Goal: Navigation & Orientation: Find specific page/section

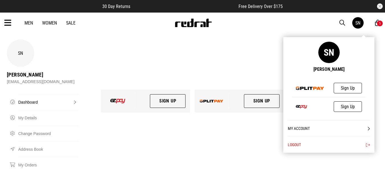
click at [357, 22] on div "SN" at bounding box center [357, 22] width 5 height 5
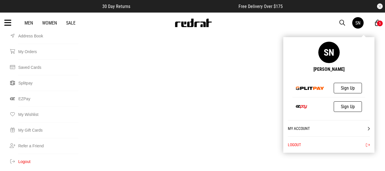
scroll to position [114, 0]
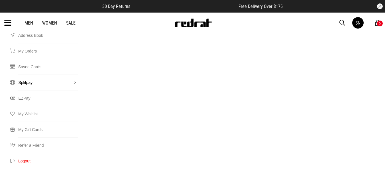
click at [55, 74] on link "Splitpay" at bounding box center [48, 82] width 60 height 16
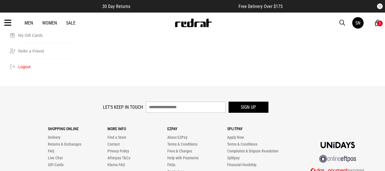
scroll to position [220, 0]
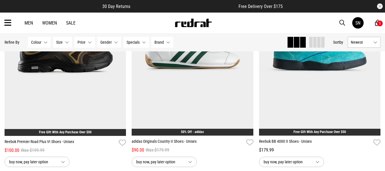
scroll to position [4607, 0]
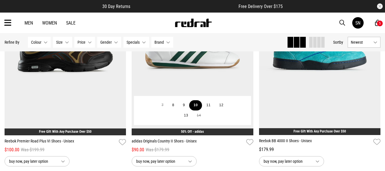
click at [195, 109] on button "10" at bounding box center [195, 105] width 13 height 10
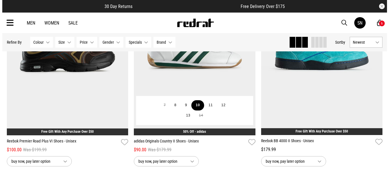
scroll to position [4640, 0]
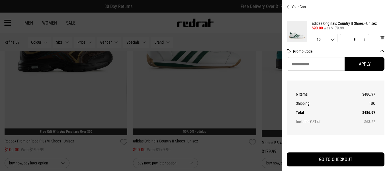
click at [217, 88] on div at bounding box center [194, 85] width 389 height 171
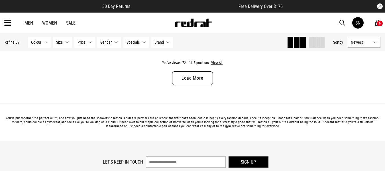
scroll to position [5165, 0]
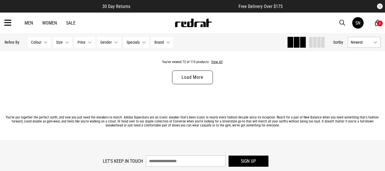
click at [201, 84] on link "Load More" at bounding box center [192, 77] width 40 height 14
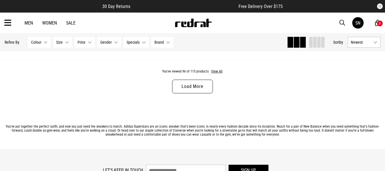
scroll to position [6846, 0]
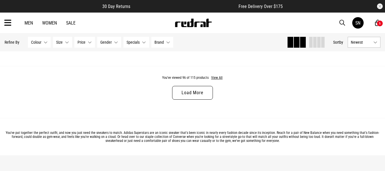
click at [178, 99] on link "Load More" at bounding box center [192, 93] width 40 height 14
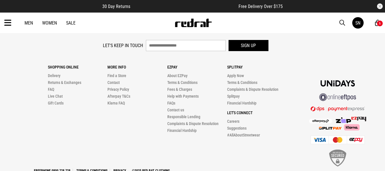
scroll to position [8454, 0]
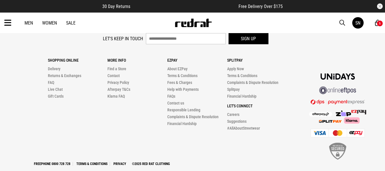
click at [5, 24] on icon at bounding box center [7, 22] width 7 height 9
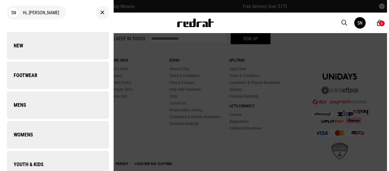
scroll to position [8518, 0]
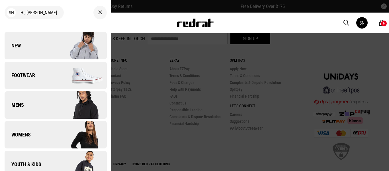
click at [20, 131] on link "Womens" at bounding box center [56, 134] width 102 height 27
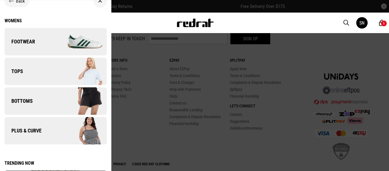
scroll to position [0, 0]
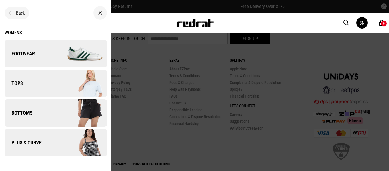
click at [57, 113] on img at bounding box center [81, 113] width 51 height 29
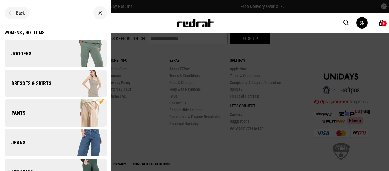
click at [51, 113] on link "Pants" at bounding box center [56, 112] width 102 height 27
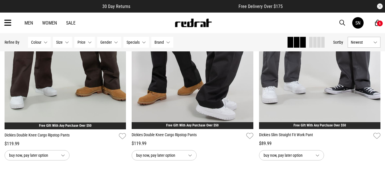
scroll to position [569, 0]
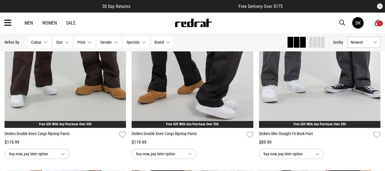
click at [6, 22] on icon at bounding box center [7, 22] width 7 height 9
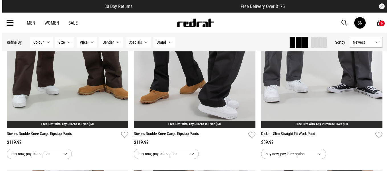
scroll to position [572, 0]
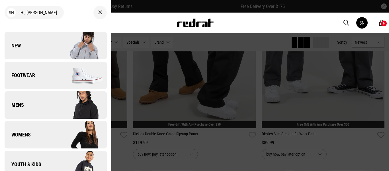
click at [10, 11] on div "SN" at bounding box center [11, 12] width 9 height 9
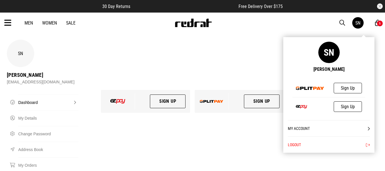
drag, startPoint x: 353, startPoint y: 28, endPoint x: 360, endPoint y: 41, distance: 15.0
click at [360, 41] on div "SN Serena Neho" at bounding box center [328, 57] width 91 height 40
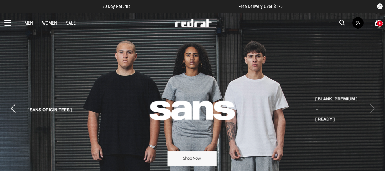
click at [330, 97] on link "2 / 2" at bounding box center [192, 103] width 385 height 183
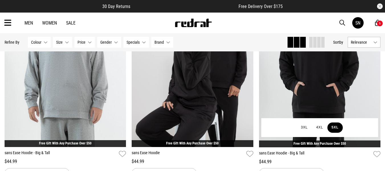
scroll to position [764, 0]
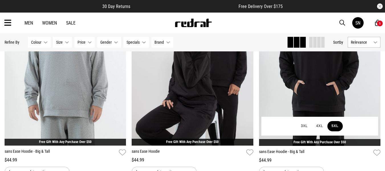
click at [334, 127] on button "5XL" at bounding box center [334, 126] width 15 height 10
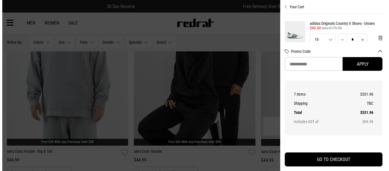
scroll to position [769, 0]
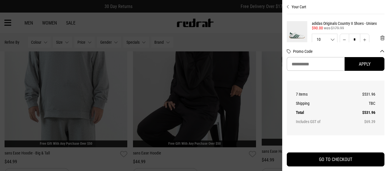
click at [273, 123] on div at bounding box center [194, 85] width 389 height 171
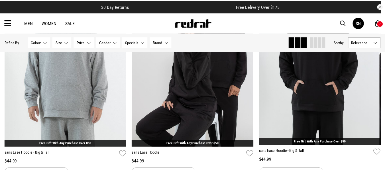
scroll to position [764, 0]
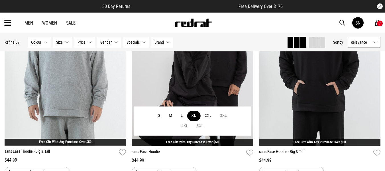
click at [194, 115] on button "XL" at bounding box center [193, 116] width 13 height 10
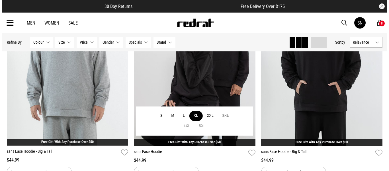
scroll to position [769, 0]
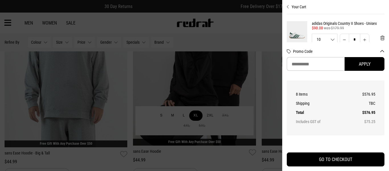
click at [194, 115] on div at bounding box center [194, 85] width 389 height 171
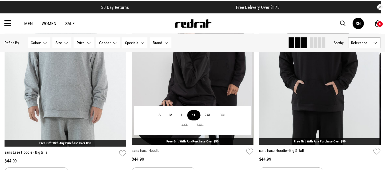
scroll to position [764, 0]
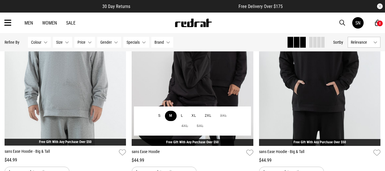
click at [172, 114] on button "M" at bounding box center [171, 116] width 12 height 10
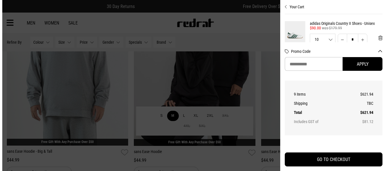
scroll to position [769, 0]
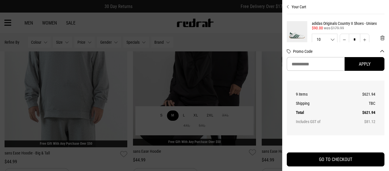
click at [172, 114] on div at bounding box center [194, 85] width 389 height 171
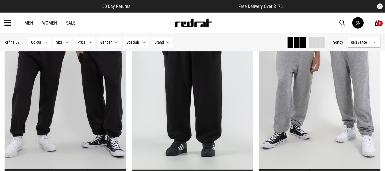
scroll to position [958, 0]
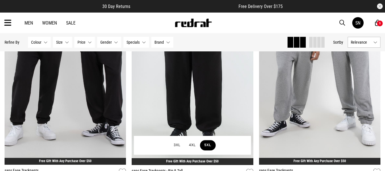
click at [207, 145] on button "5XL" at bounding box center [207, 145] width 15 height 10
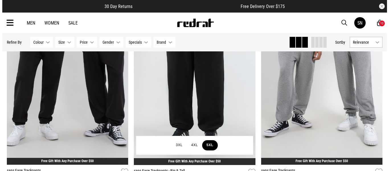
scroll to position [965, 0]
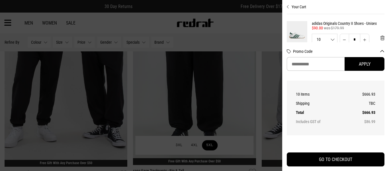
click at [207, 145] on div at bounding box center [194, 85] width 389 height 171
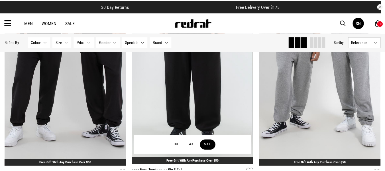
scroll to position [958, 0]
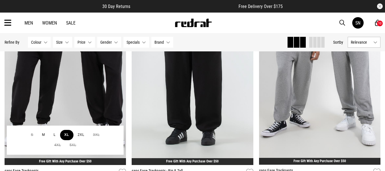
click at [67, 134] on button "XL" at bounding box center [66, 135] width 13 height 10
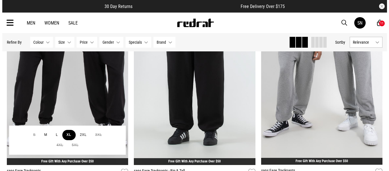
scroll to position [965, 0]
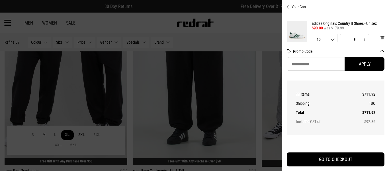
click at [67, 134] on div at bounding box center [194, 85] width 389 height 171
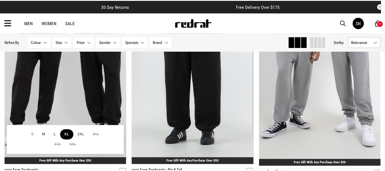
scroll to position [958, 0]
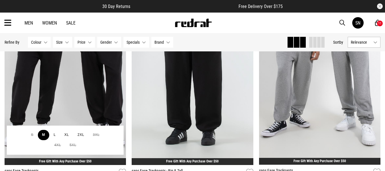
click at [44, 134] on button "M" at bounding box center [44, 135] width 12 height 10
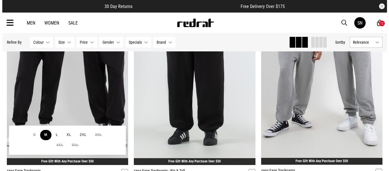
scroll to position [965, 0]
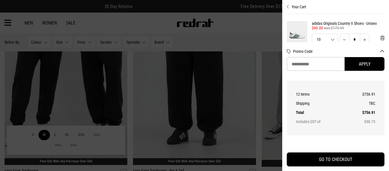
click at [44, 134] on div at bounding box center [194, 85] width 389 height 171
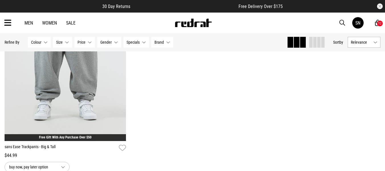
scroll to position [1243, 0]
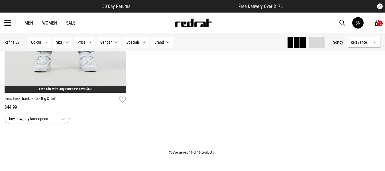
click at [49, 23] on link "Women" at bounding box center [49, 22] width 15 height 5
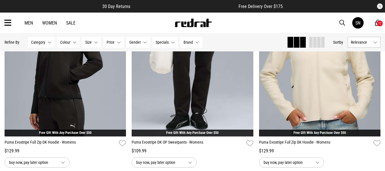
scroll to position [559, 0]
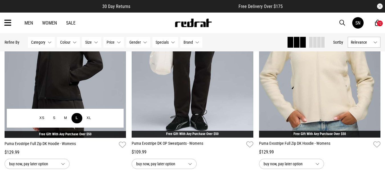
click at [75, 118] on button "L" at bounding box center [77, 118] width 11 height 10
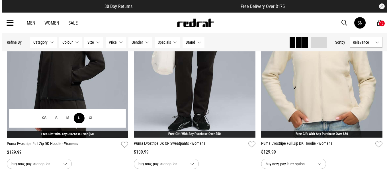
scroll to position [563, 0]
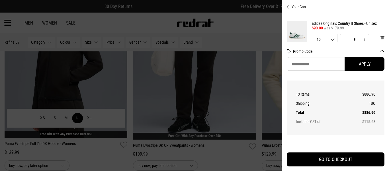
click at [75, 118] on div at bounding box center [194, 85] width 389 height 171
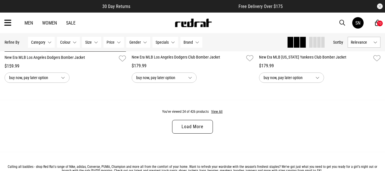
scroll to position [1710, 0]
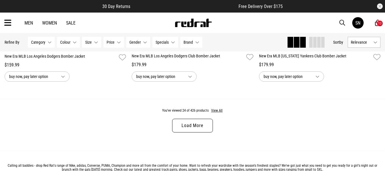
click at [178, 123] on link "Load More" at bounding box center [192, 126] width 40 height 14
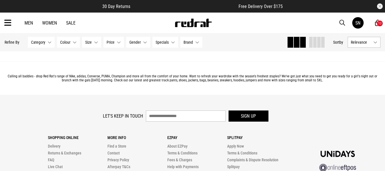
scroll to position [3432, 0]
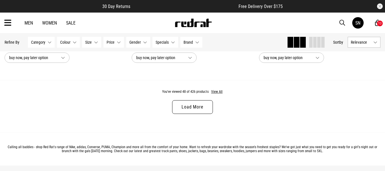
click at [186, 108] on link "Load More" at bounding box center [192, 107] width 40 height 14
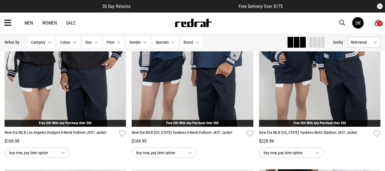
scroll to position [3774, 0]
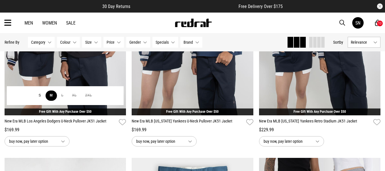
click at [52, 98] on button "M" at bounding box center [51, 95] width 12 height 10
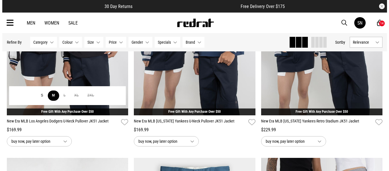
scroll to position [3804, 0]
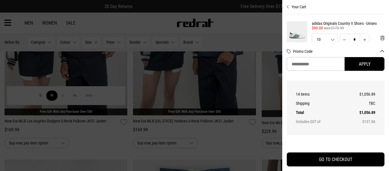
click at [52, 98] on div at bounding box center [194, 85] width 389 height 171
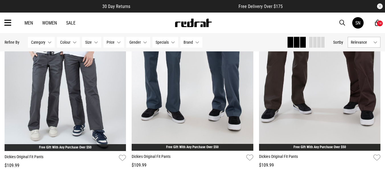
scroll to position [4413, 0]
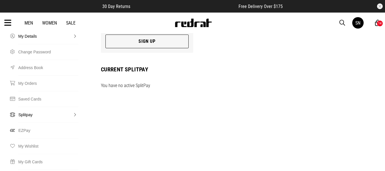
scroll to position [91, 0]
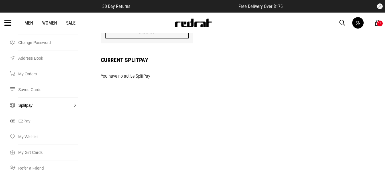
click at [27, 97] on link "Splitpay" at bounding box center [48, 105] width 60 height 16
click at [76, 97] on link "Splitpay" at bounding box center [48, 105] width 60 height 16
